Goal: Navigation & Orientation: Go to known website

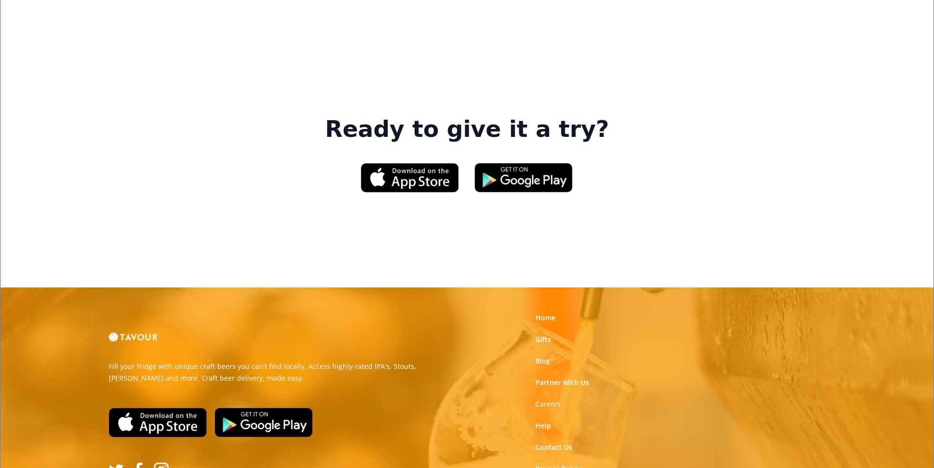
scroll to position [1484, 0]
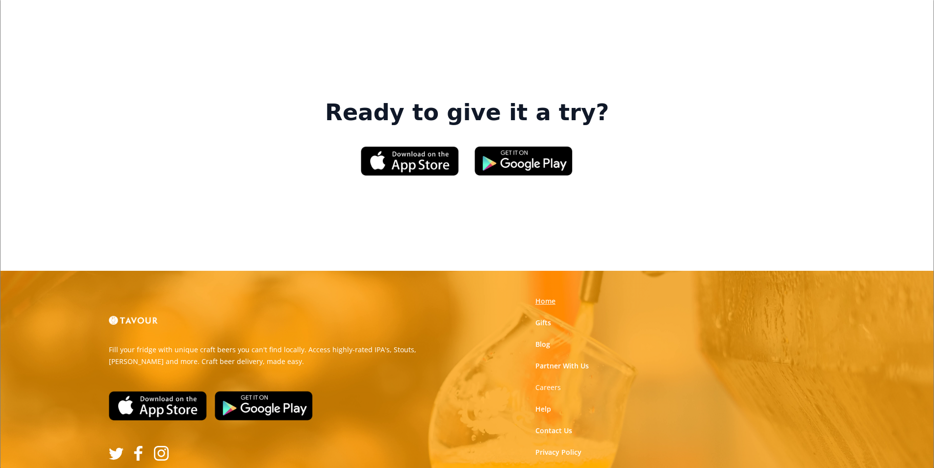
click at [549, 296] on link "Home" at bounding box center [545, 301] width 20 height 10
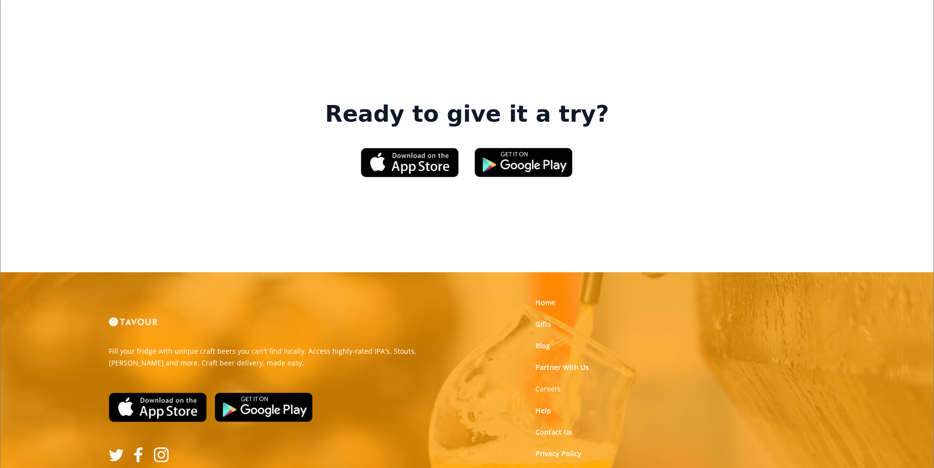
scroll to position [1484, 0]
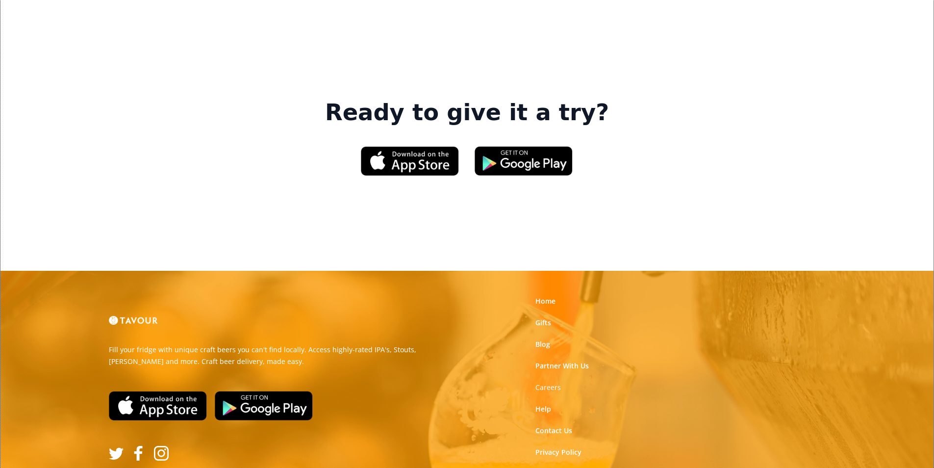
drag, startPoint x: 543, startPoint y: 208, endPoint x: 550, endPoint y: 221, distance: 14.5
click at [543, 339] on link "Blog" at bounding box center [542, 344] width 15 height 10
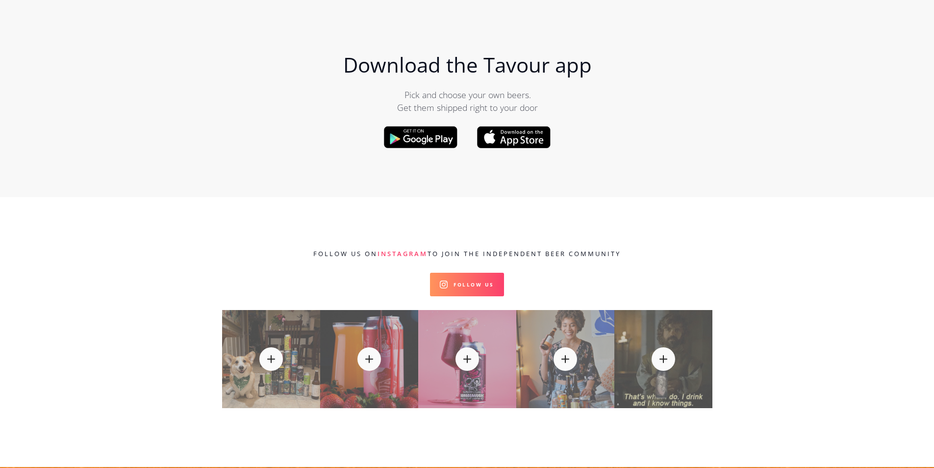
scroll to position [10346, 0]
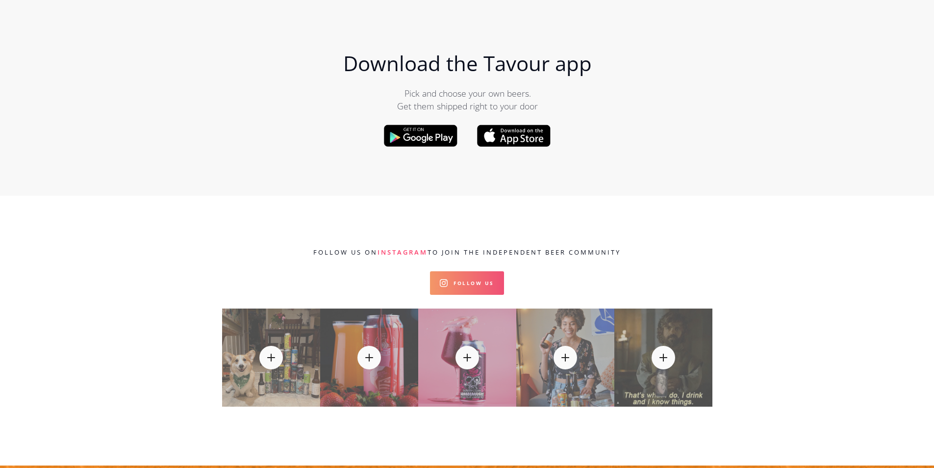
click at [469, 271] on link "Follow Us" at bounding box center [467, 283] width 74 height 24
